Goal: Check status: Check status

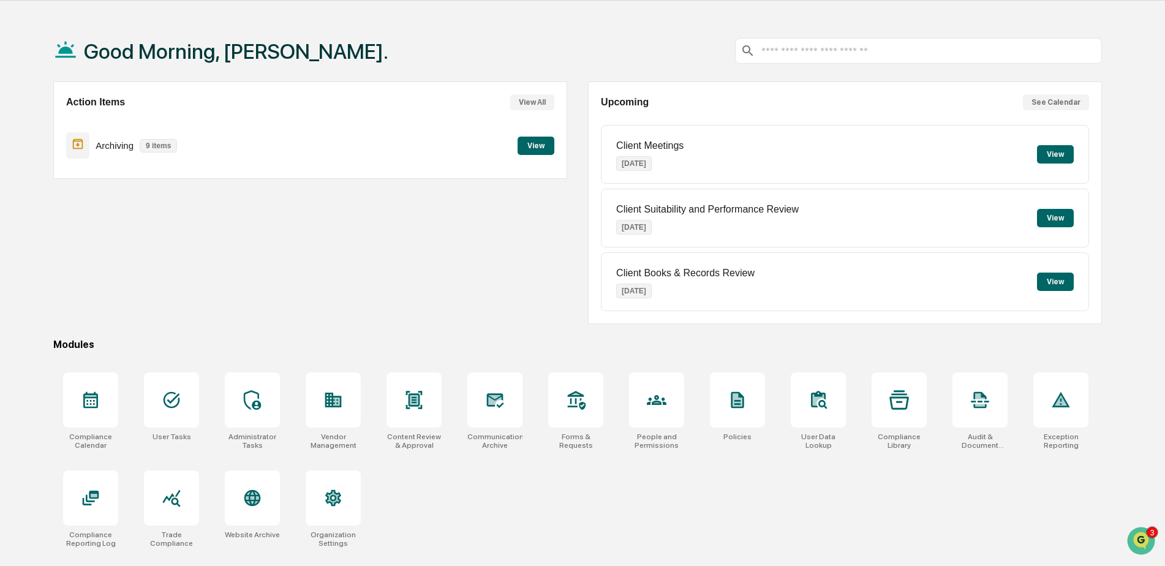
scroll to position [58, 0]
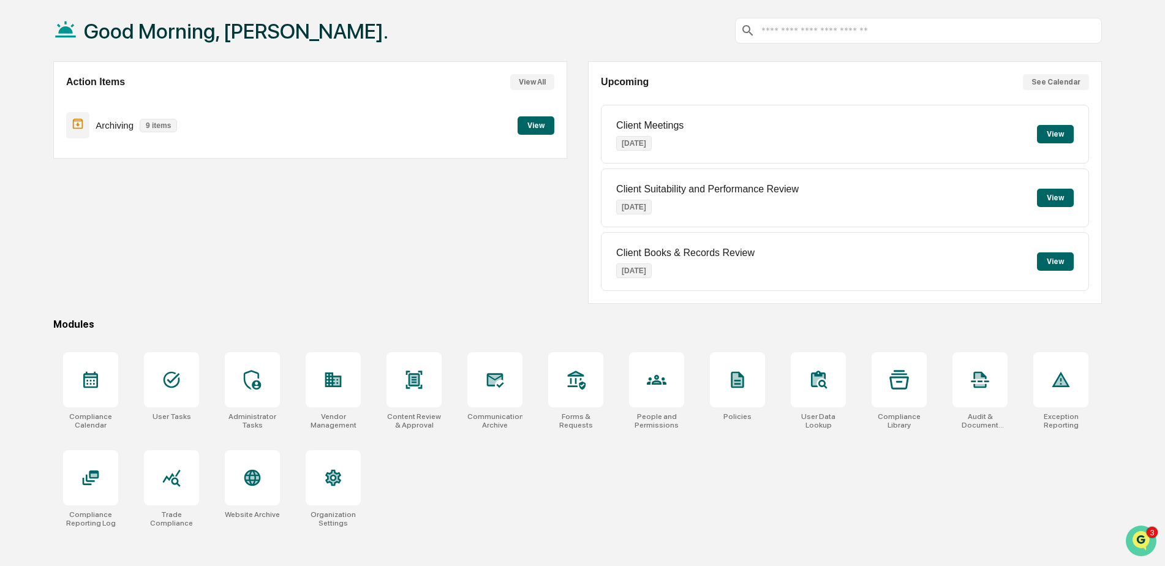
click at [1129, 534] on img "Open customer support" at bounding box center [1141, 541] width 31 height 25
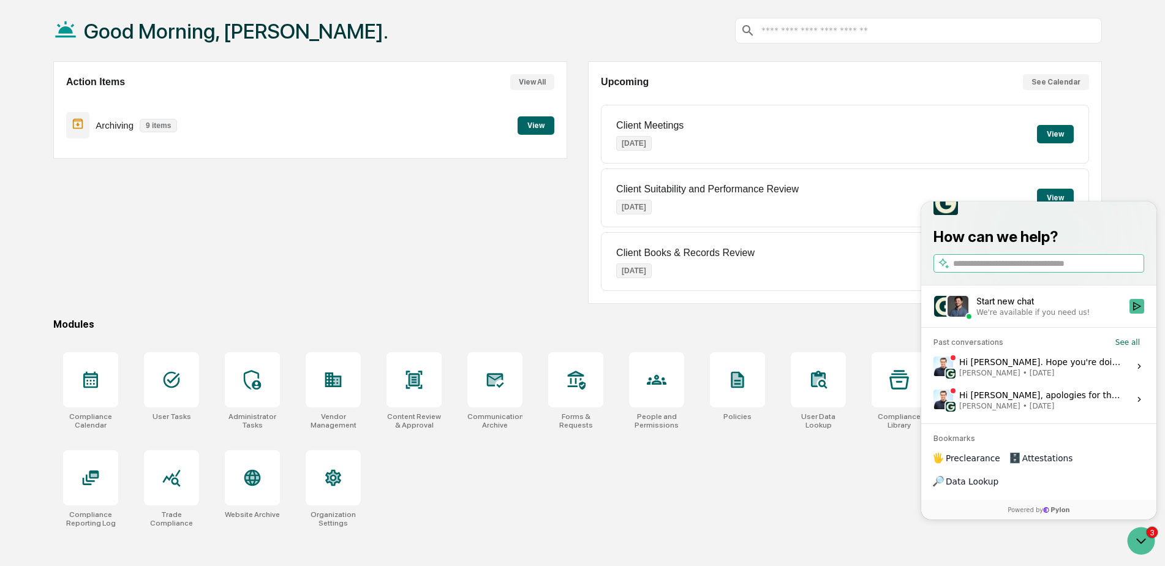
click at [1075, 378] on div "Hi [PERSON_NAME]. Hope you're doing well! We looked into this and are only in r…" at bounding box center [1040, 366] width 163 height 23
click at [934, 367] on button "View issue" at bounding box center [933, 366] width 1 height 1
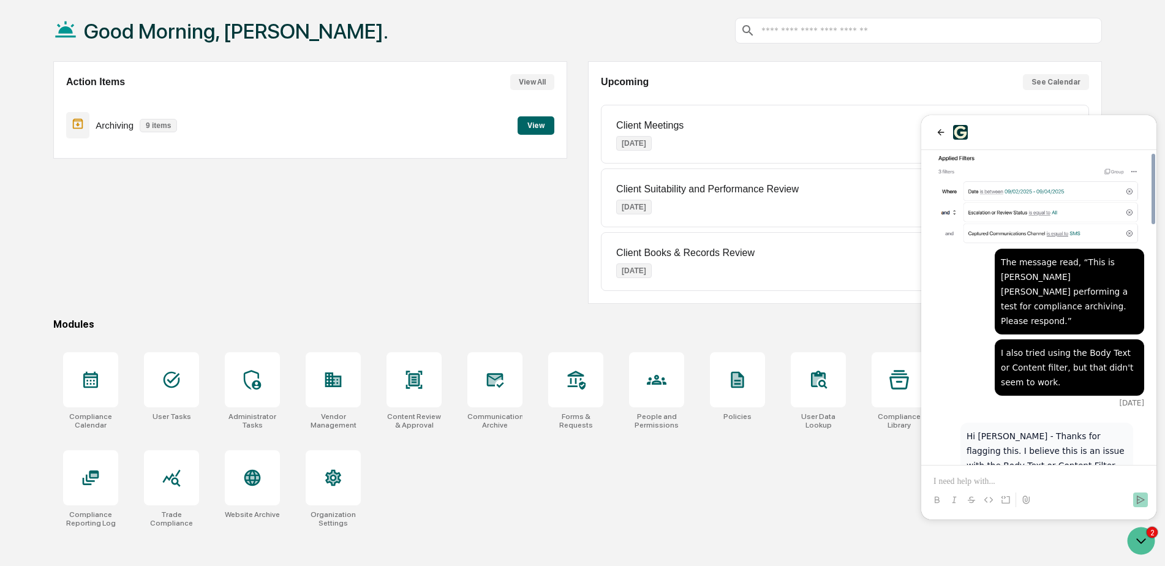
scroll to position [1162, 0]
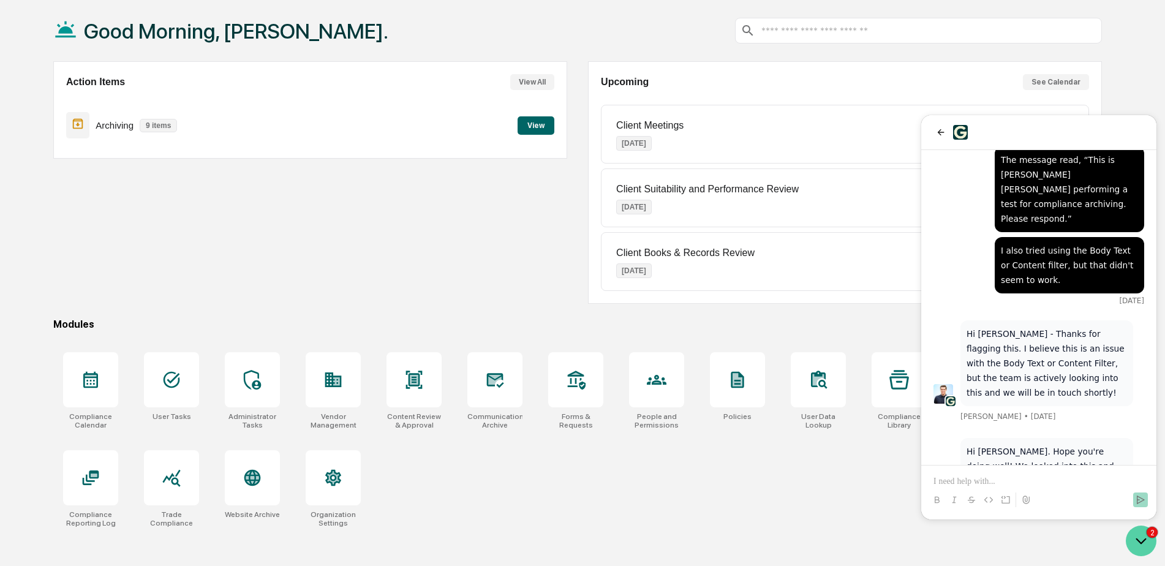
click at [1134, 542] on icon "Open customer support" at bounding box center [1141, 541] width 31 height 31
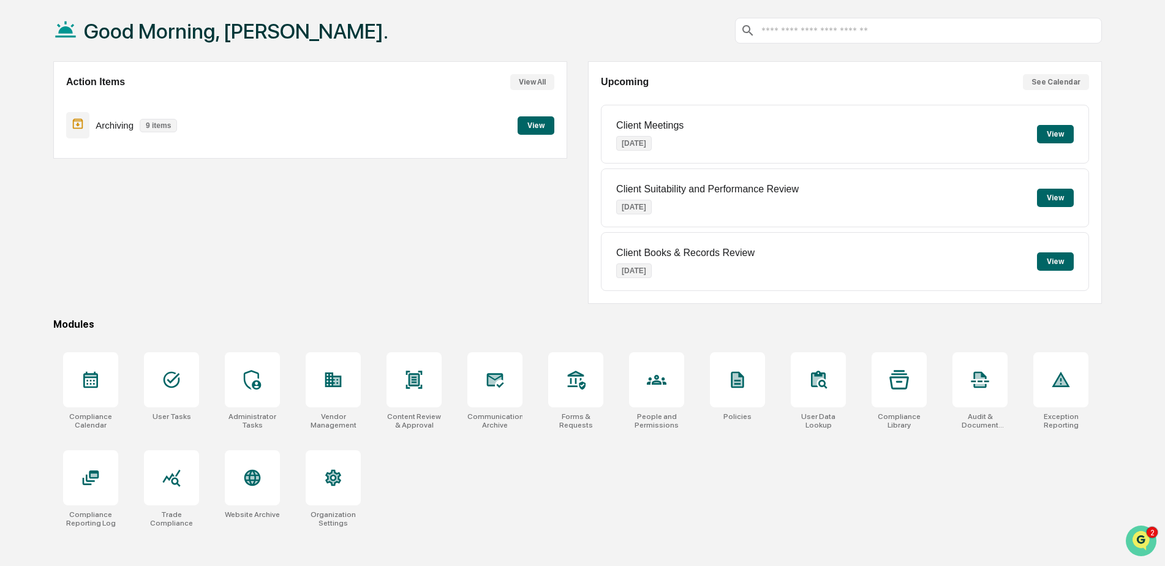
click at [1134, 542] on icon "Open customer support" at bounding box center [1141, 556] width 31 height 31
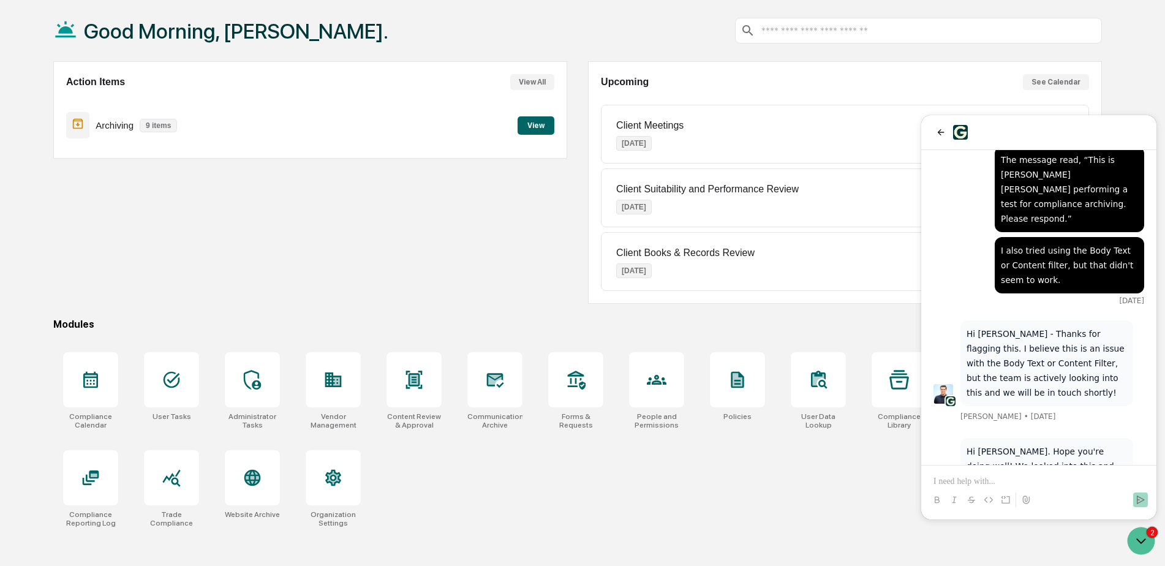
click at [940, 138] on button "back" at bounding box center [941, 132] width 15 height 15
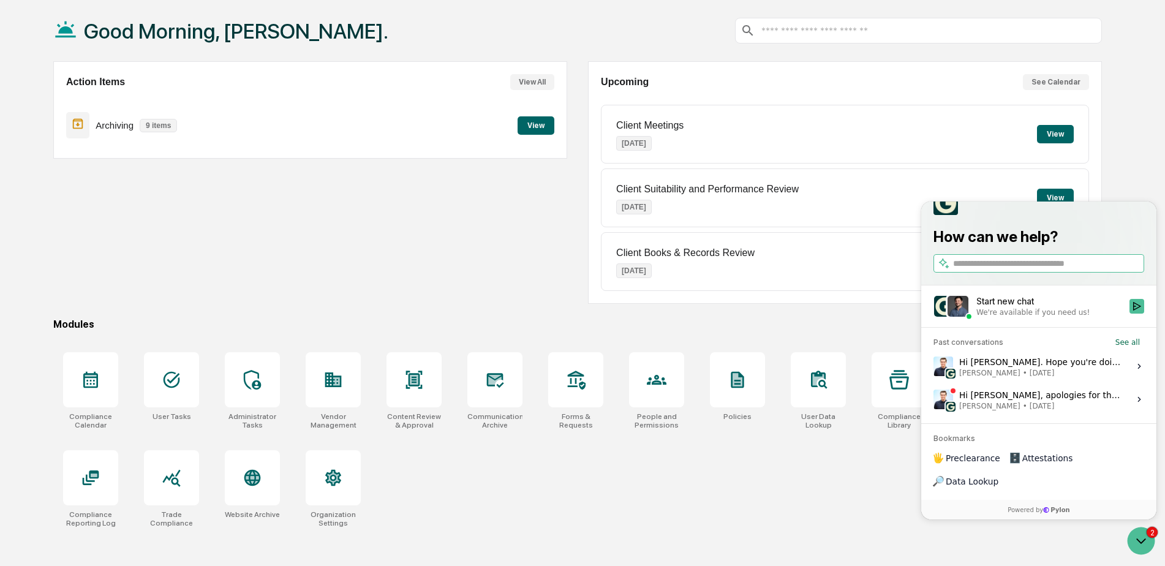
click at [1042, 411] on div "Hi Steve, apologies for the trouble here. There appears to be a slight issue wi…" at bounding box center [1040, 399] width 163 height 23
click at [934, 400] on button "View issue" at bounding box center [933, 399] width 1 height 1
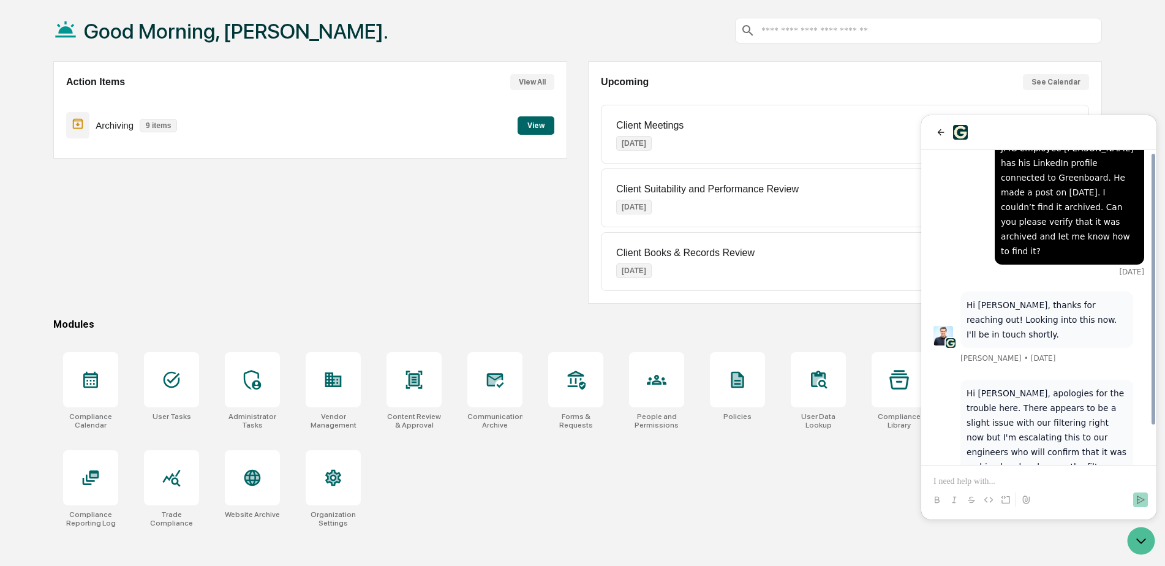
scroll to position [43, 0]
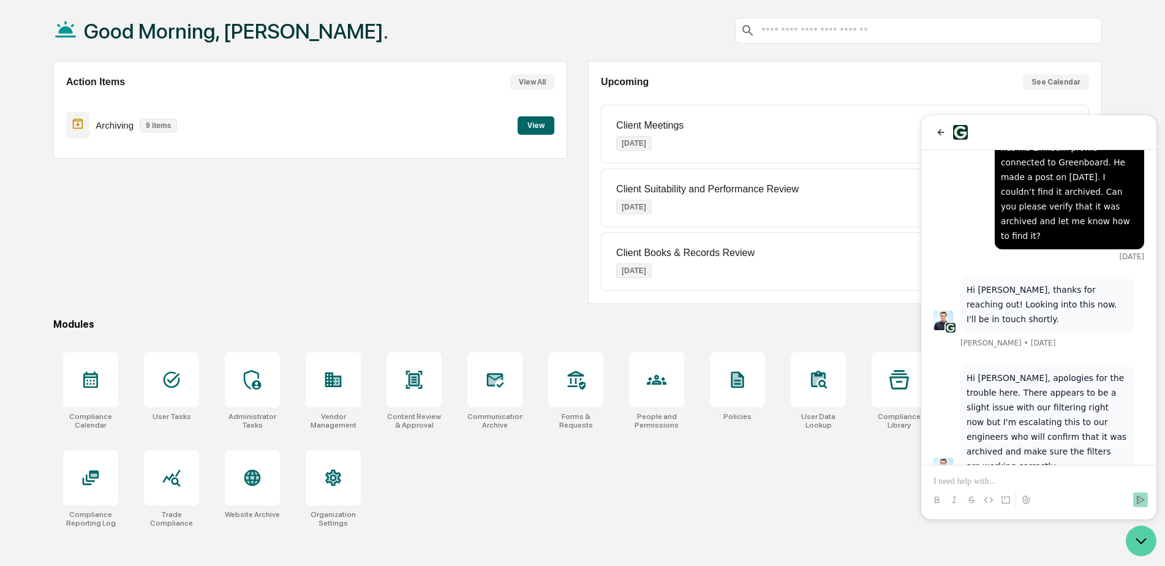
click at [1138, 541] on icon "Open customer support" at bounding box center [1141, 541] width 31 height 31
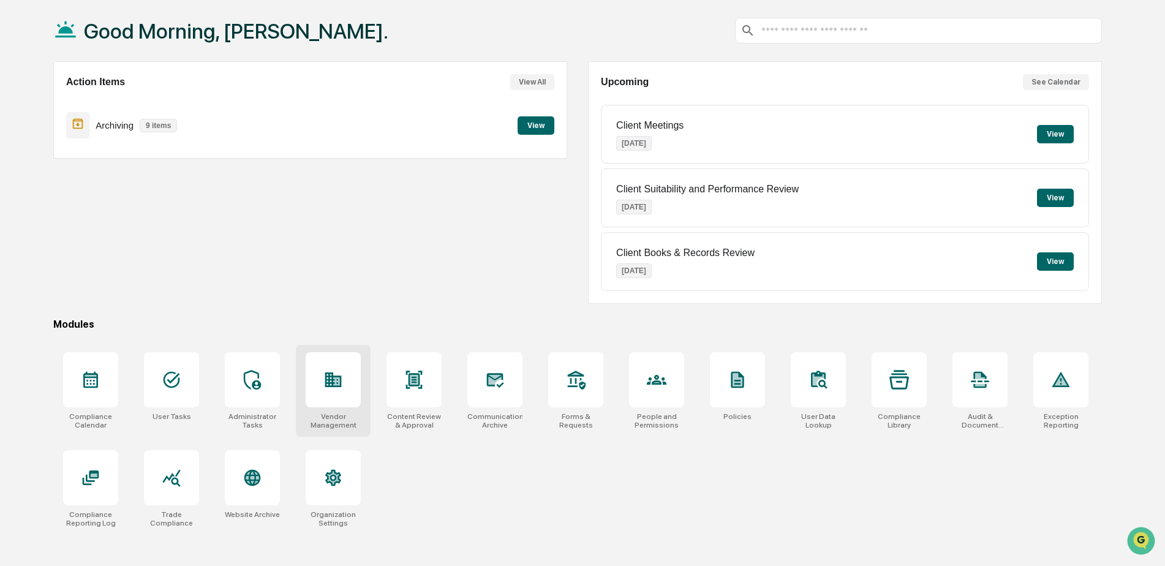
click at [336, 373] on icon at bounding box center [333, 380] width 20 height 20
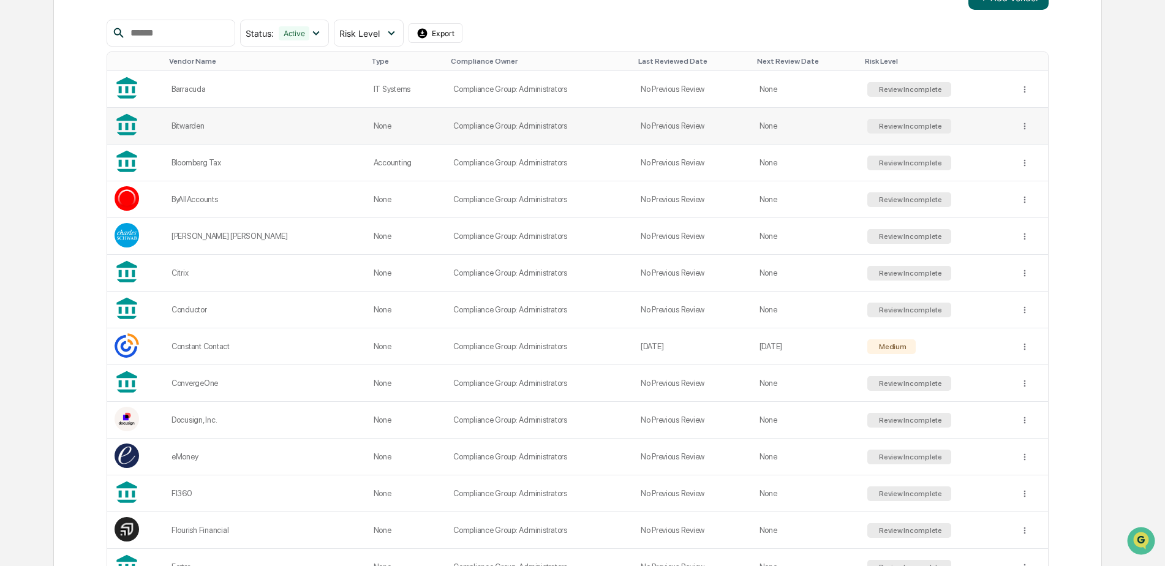
scroll to position [245, 0]
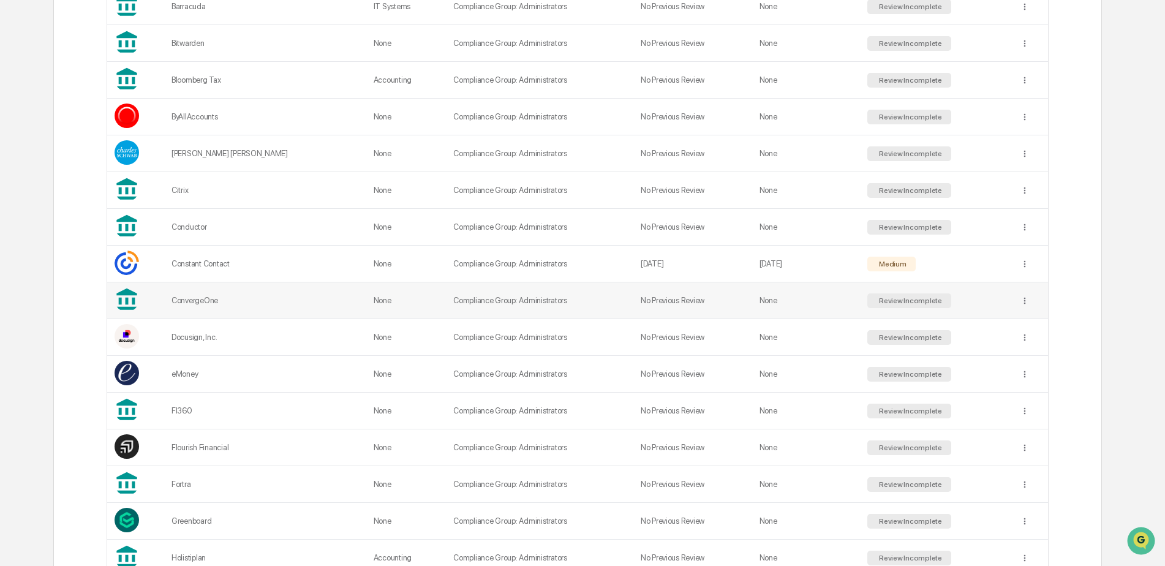
click at [273, 300] on div "ConvergeOne" at bounding box center [265, 300] width 187 height 9
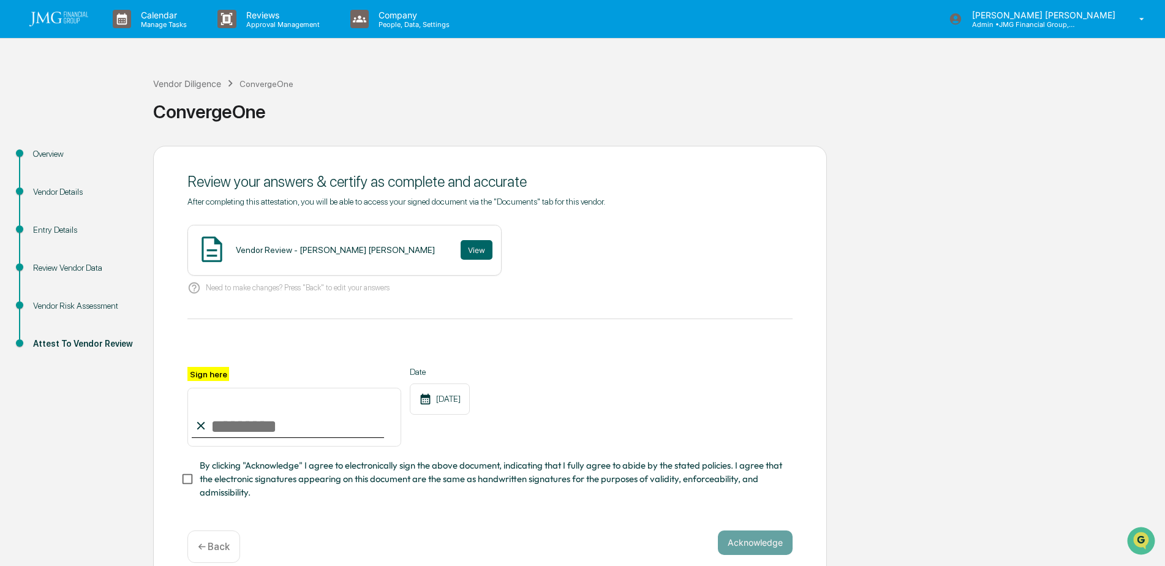
click at [115, 303] on div "Vendor Risk Assessment" at bounding box center [83, 306] width 100 height 13
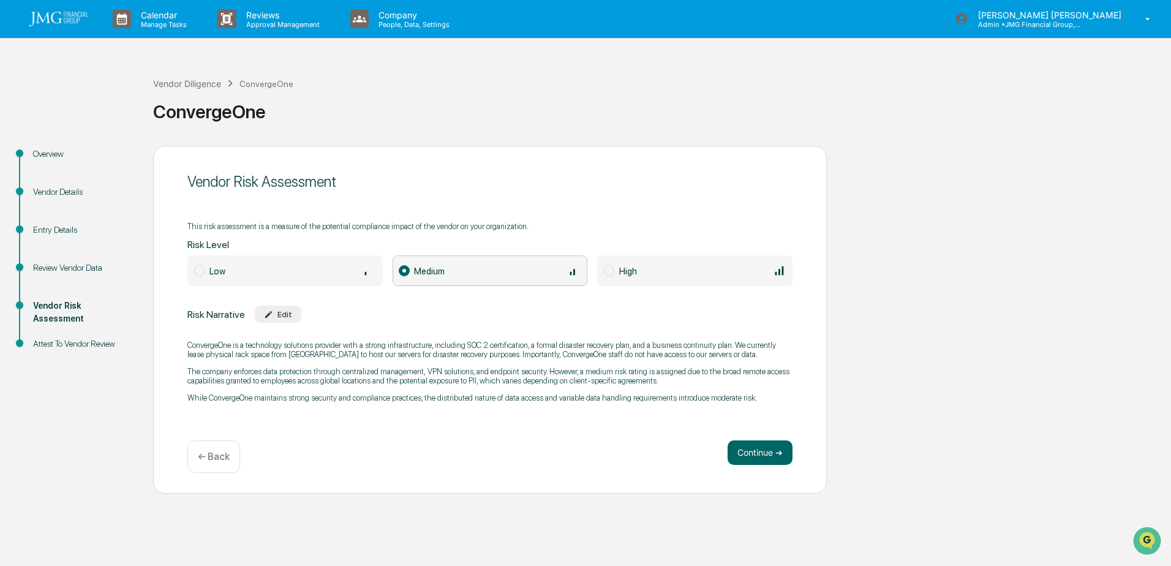
click at [74, 184] on div "Overview" at bounding box center [83, 168] width 120 height 38
click at [69, 190] on div "Vendor Details" at bounding box center [83, 192] width 100 height 13
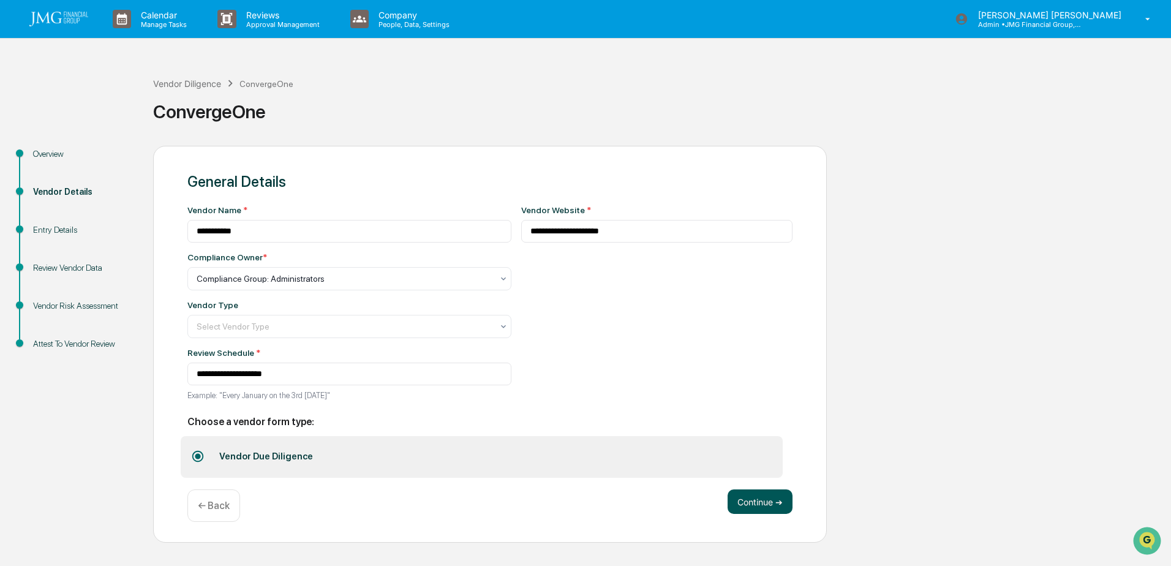
click at [754, 508] on button "Continue ➔" at bounding box center [760, 501] width 65 height 25
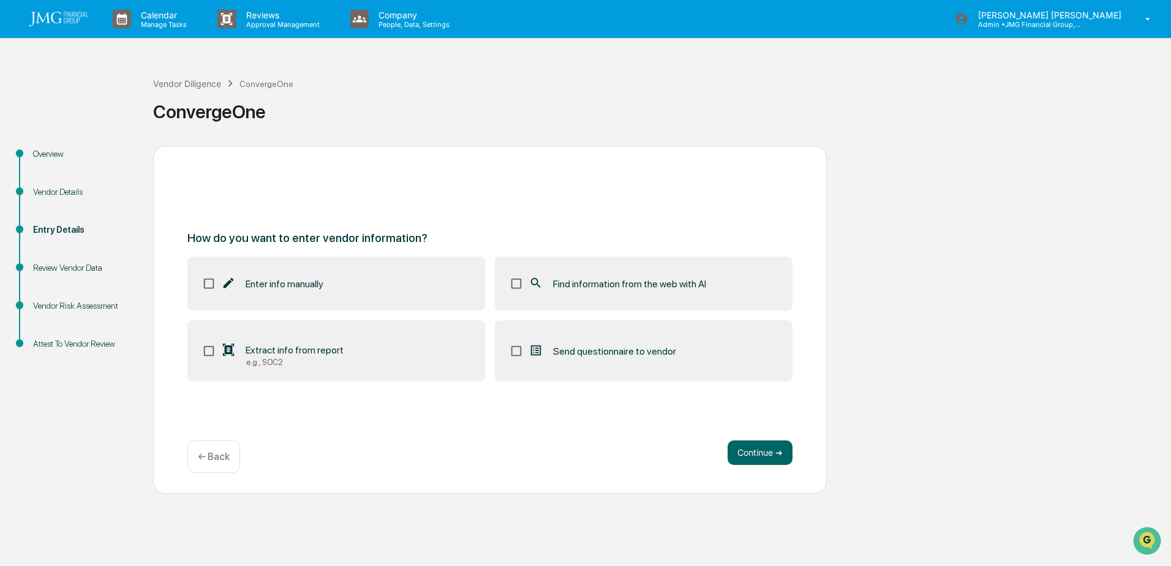
click at [508, 281] on label "Find information from the web with AI" at bounding box center [644, 284] width 298 height 54
click at [746, 455] on button "Continue ➔" at bounding box center [760, 452] width 65 height 25
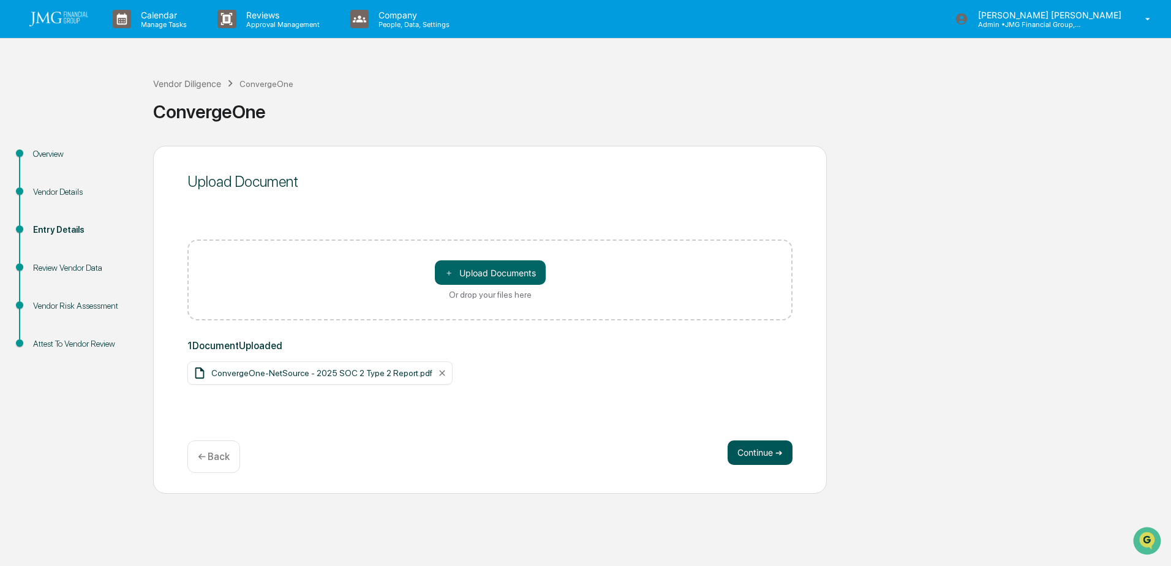
click at [753, 454] on button "Continue ➔" at bounding box center [760, 452] width 65 height 25
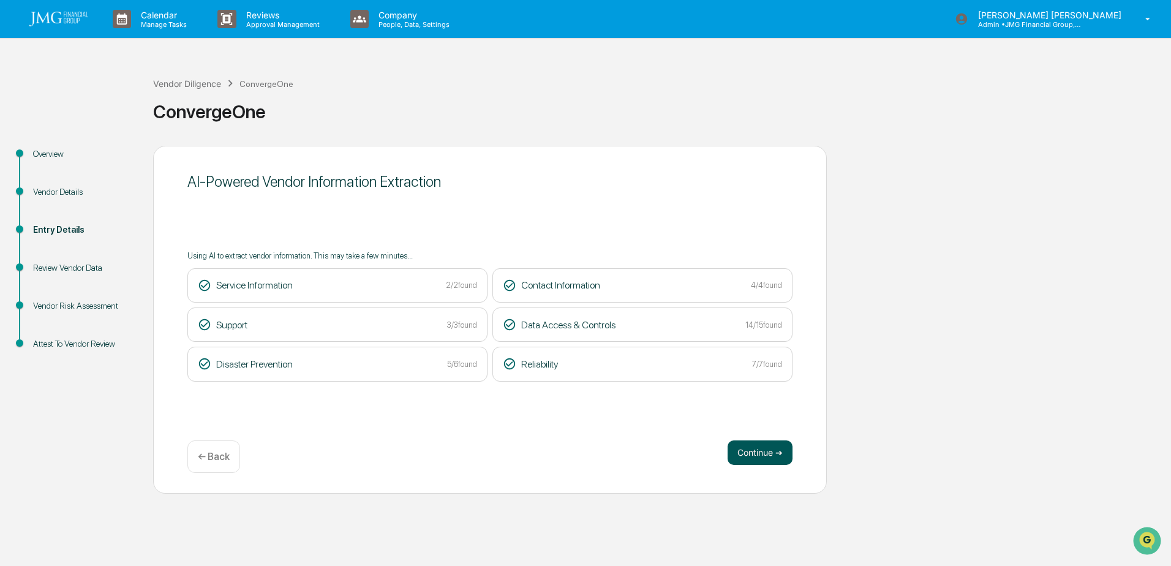
click at [772, 452] on button "Continue ➔" at bounding box center [760, 452] width 65 height 25
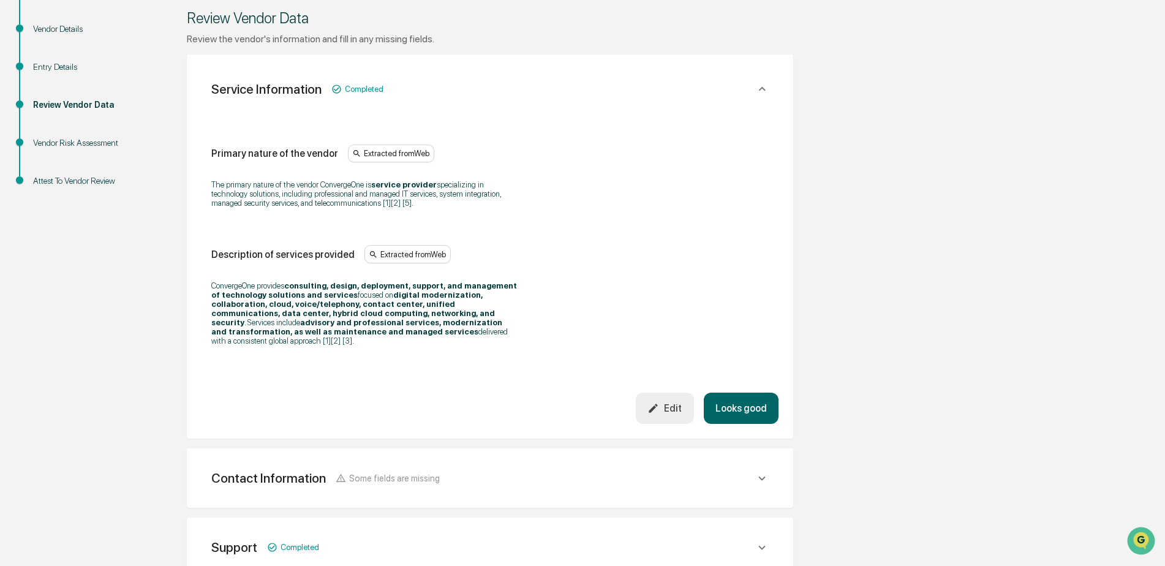
scroll to position [184, 0]
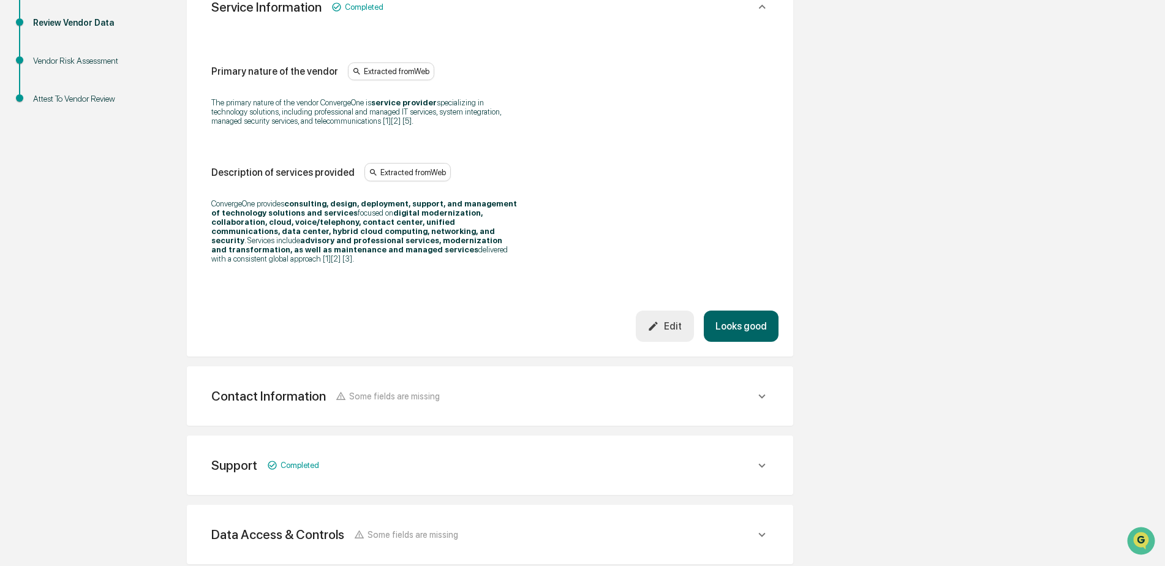
click at [760, 323] on button "Looks good" at bounding box center [741, 326] width 75 height 31
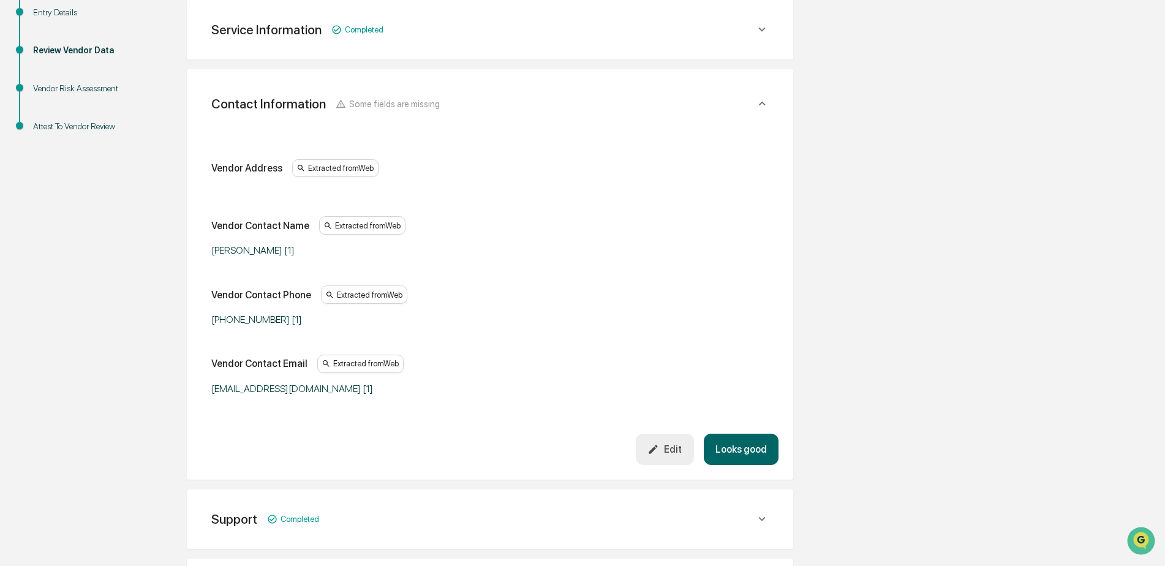
click at [758, 450] on button "Looks good" at bounding box center [741, 449] width 75 height 31
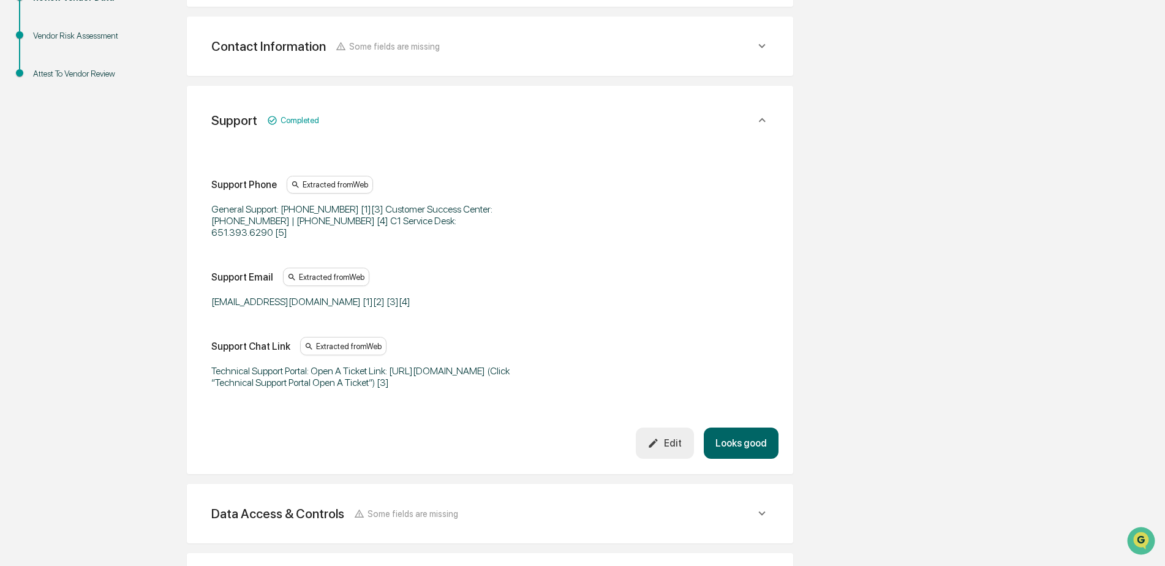
scroll to position [287, 0]
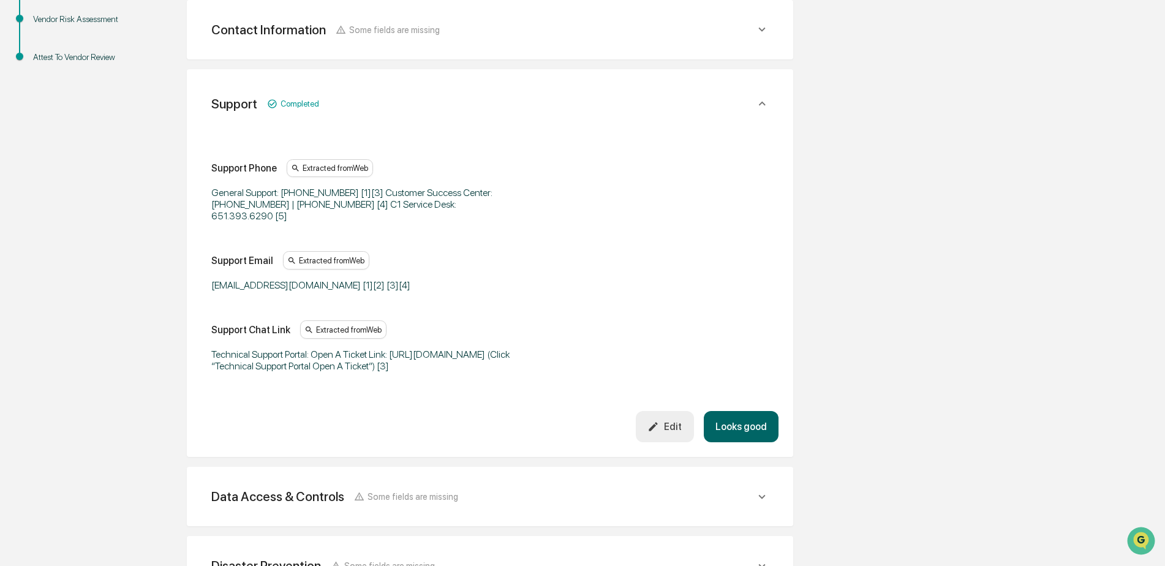
click at [750, 424] on button "Looks good" at bounding box center [741, 426] width 75 height 31
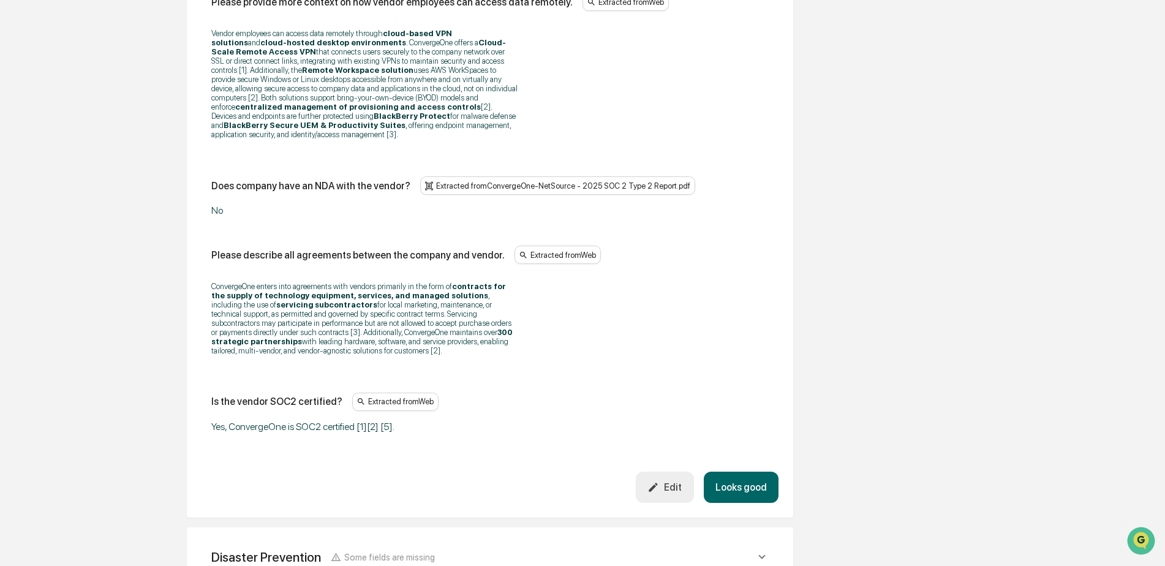
scroll to position [1581, 0]
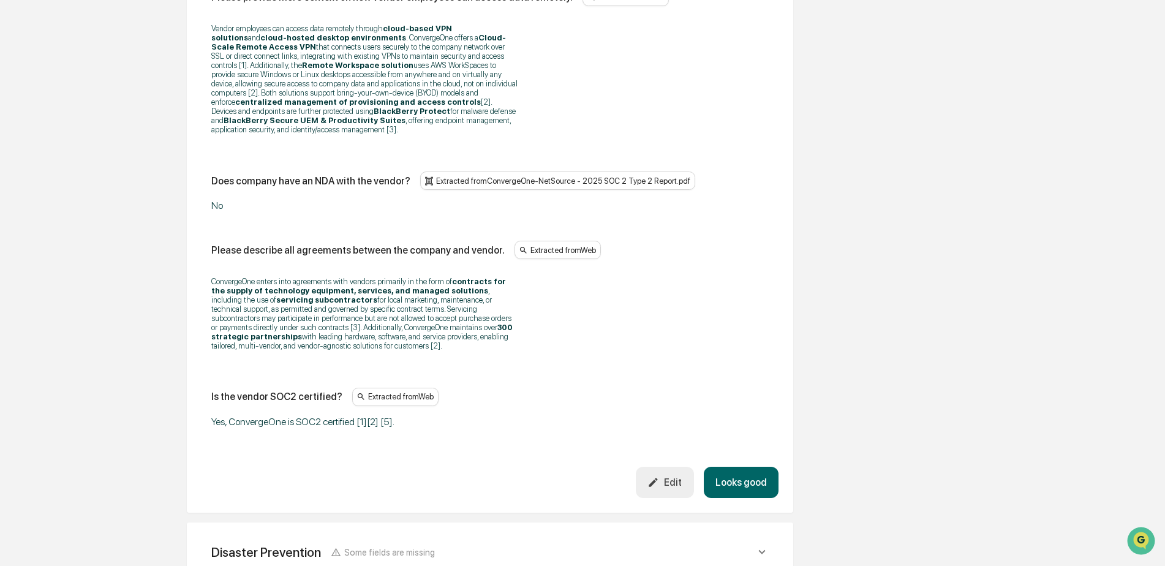
click at [756, 467] on button "Looks good" at bounding box center [741, 482] width 75 height 31
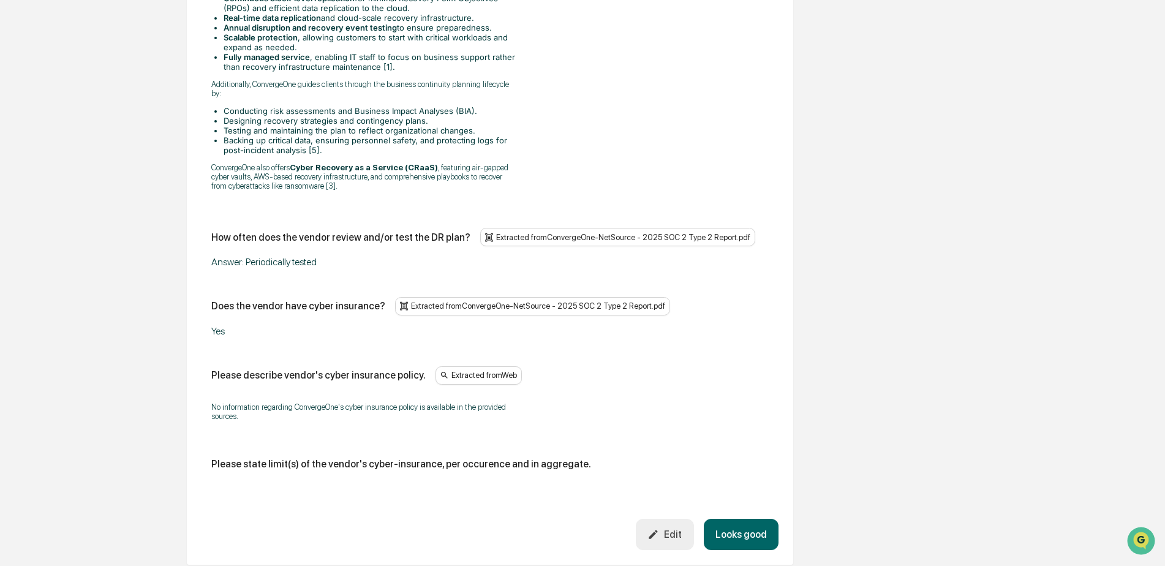
scroll to position [793, 0]
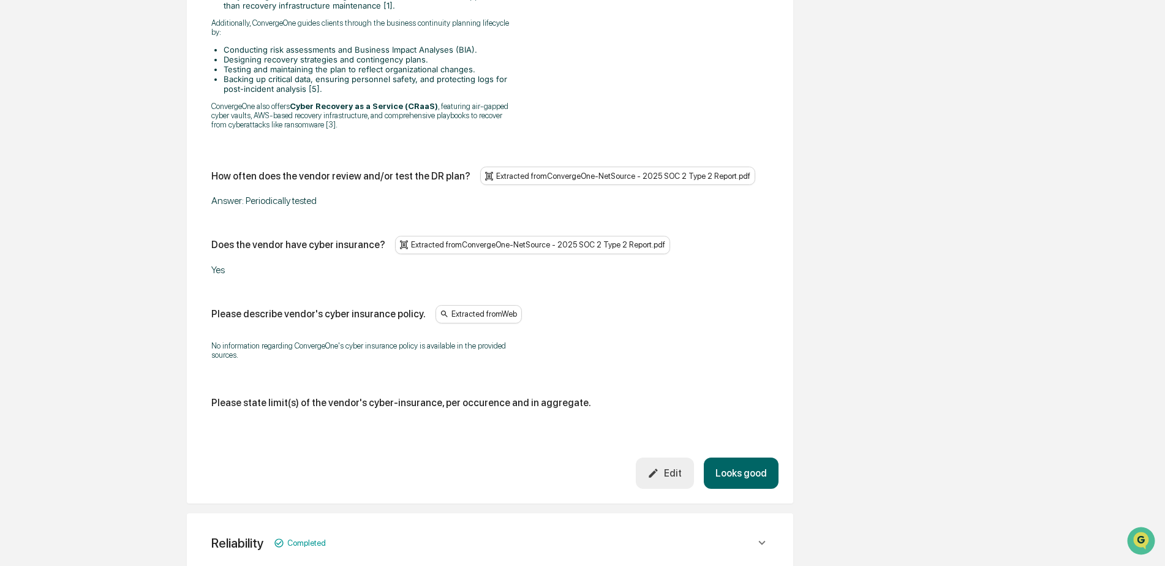
click at [752, 459] on button "Looks good" at bounding box center [741, 473] width 75 height 31
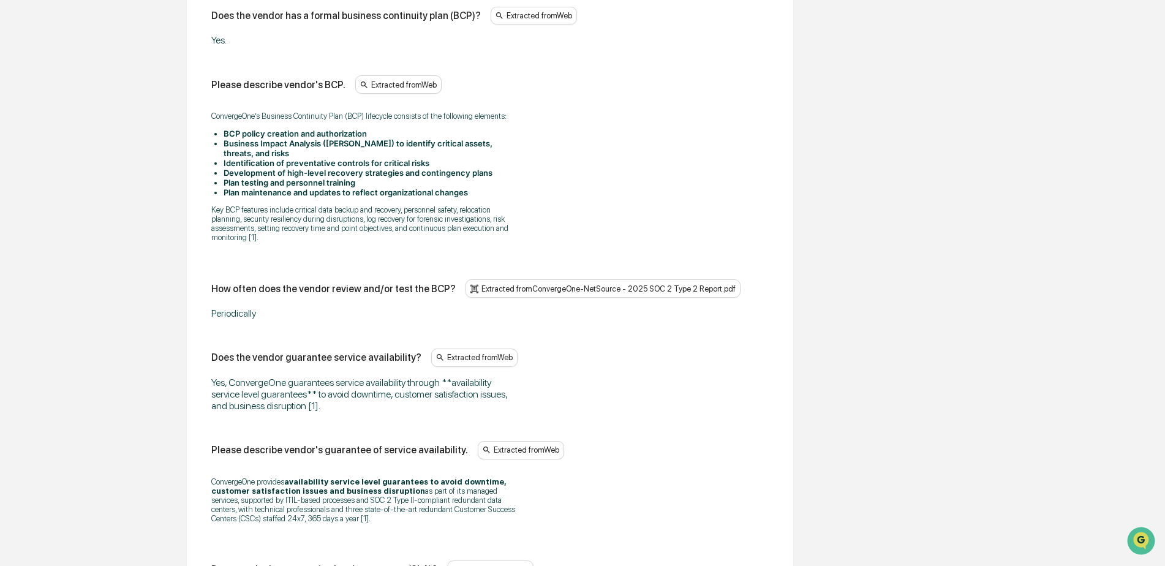
scroll to position [678, 0]
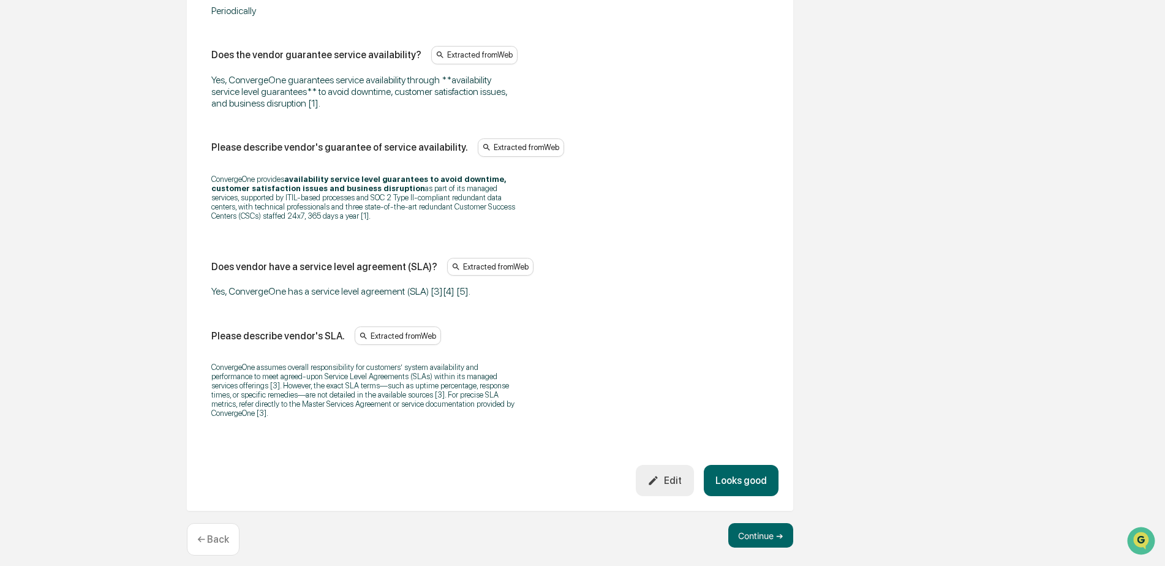
click at [738, 465] on button "Looks good" at bounding box center [741, 480] width 75 height 31
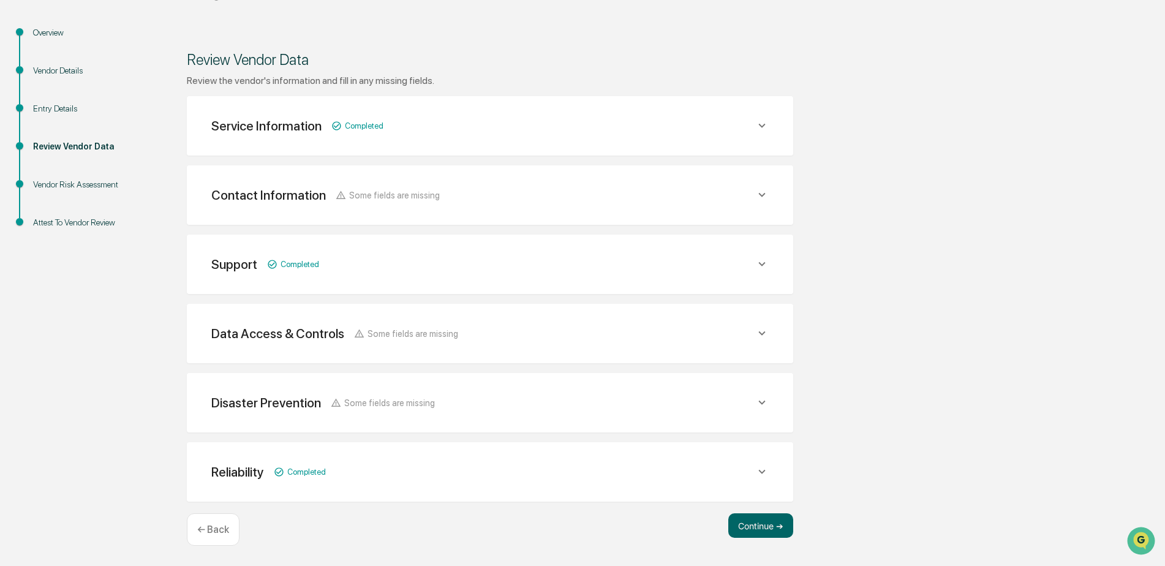
scroll to position [121, 0]
click at [751, 530] on button "Continue ➔" at bounding box center [760, 525] width 65 height 25
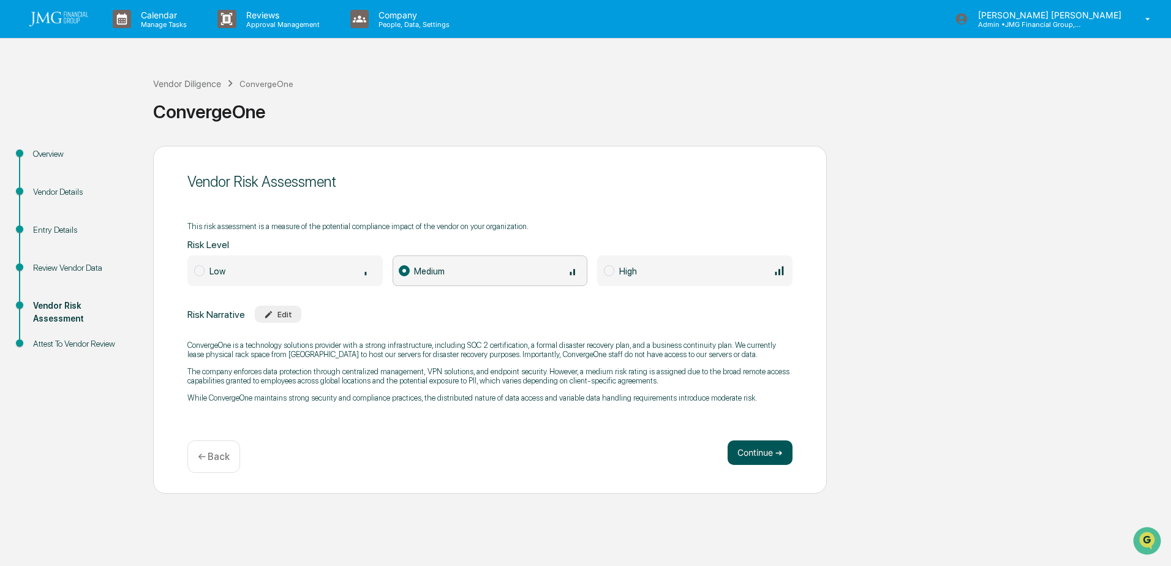
click at [761, 455] on button "Continue ➔" at bounding box center [760, 452] width 65 height 25
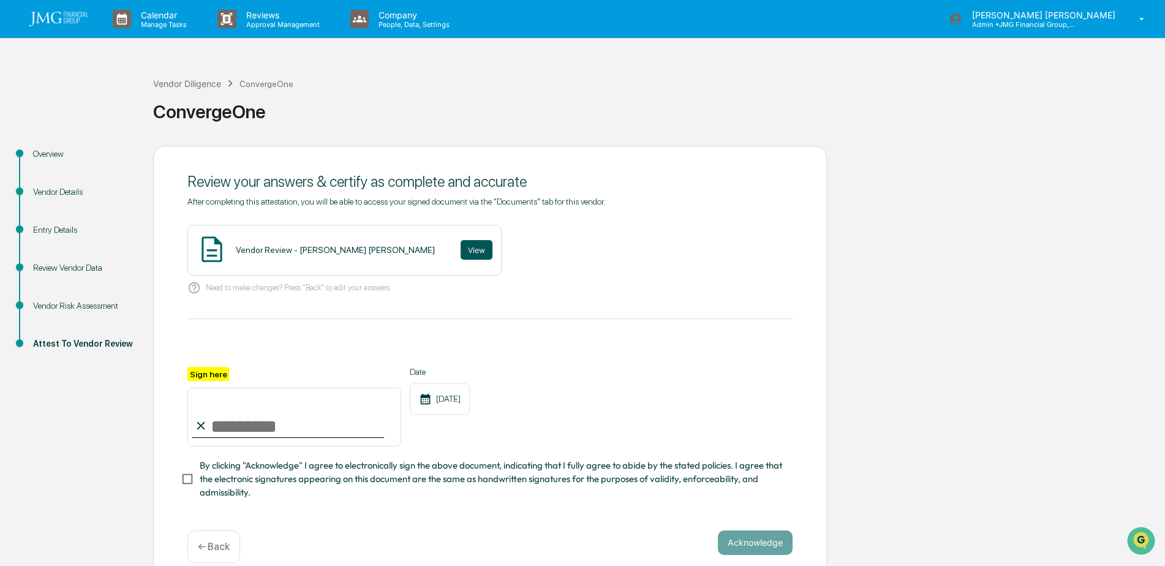
click at [461, 253] on button "View" at bounding box center [477, 250] width 32 height 20
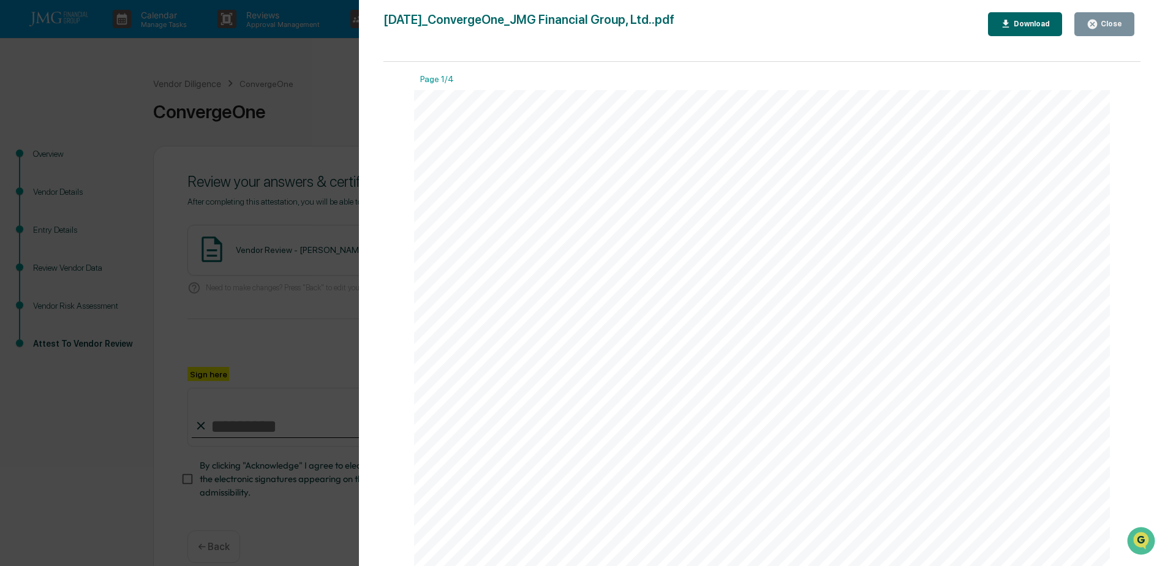
drag, startPoint x: 1103, startPoint y: 32, endPoint x: 1092, endPoint y: 39, distance: 12.9
click at [1103, 33] on button "Close" at bounding box center [1105, 24] width 60 height 24
